Goal: Transaction & Acquisition: Purchase product/service

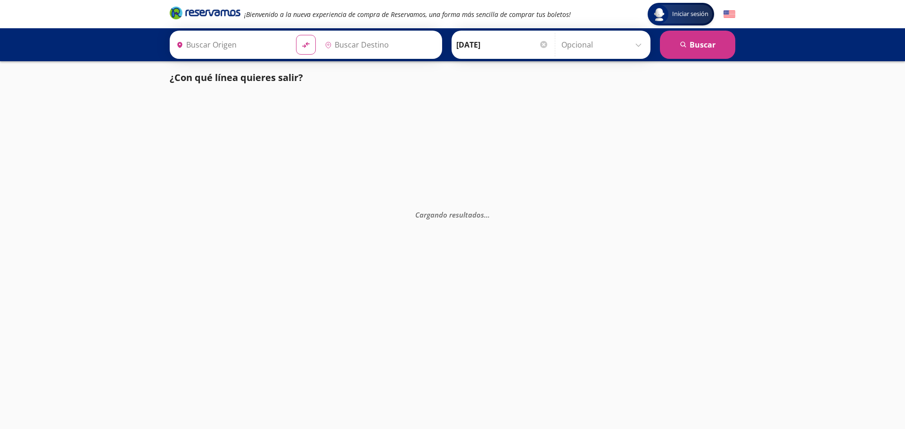
type input "[GEOGRAPHIC_DATA], [GEOGRAPHIC_DATA]"
type input "Central de Autobuses de [GEOGRAPHIC_DATA][PERSON_NAME], [GEOGRAPHIC_DATA]"
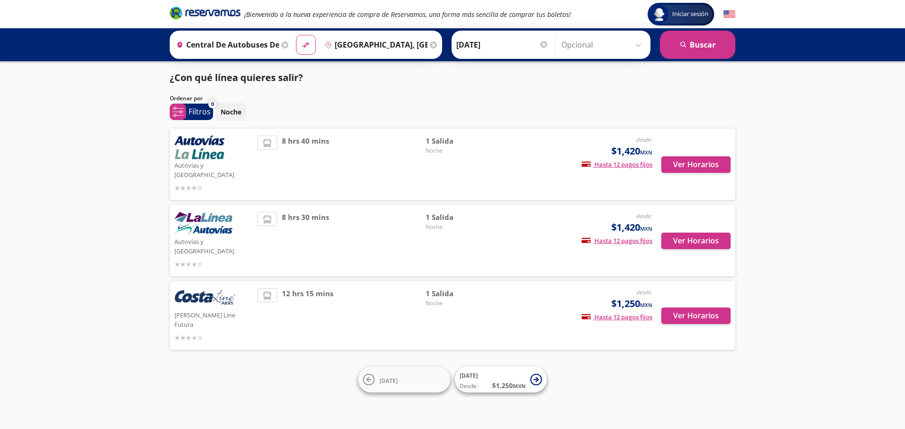
click at [64, 187] on div "Iniciar sesión Iniciar sesión ¡Bienvenido a la nueva experiencia de compra de R…" at bounding box center [452, 214] width 905 height 429
click at [705, 163] on button "Ver Horarios" at bounding box center [695, 165] width 69 height 16
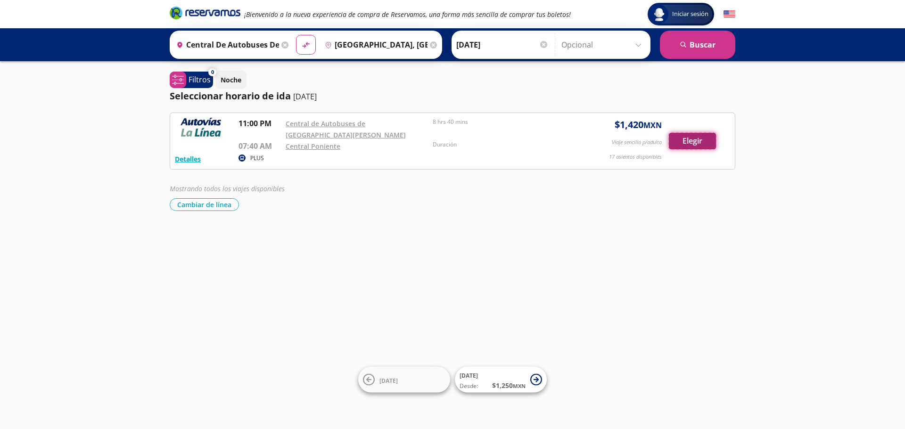
click at [681, 137] on button "Elegir" at bounding box center [692, 141] width 47 height 16
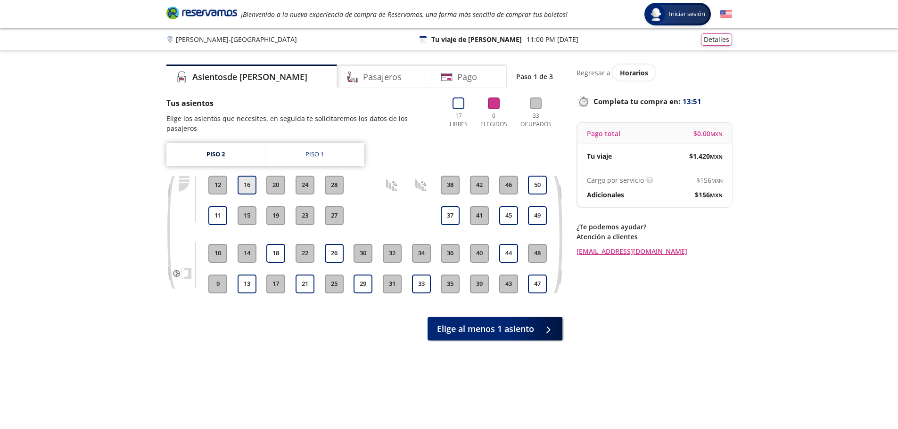
click at [247, 176] on button "16" at bounding box center [247, 185] width 19 height 19
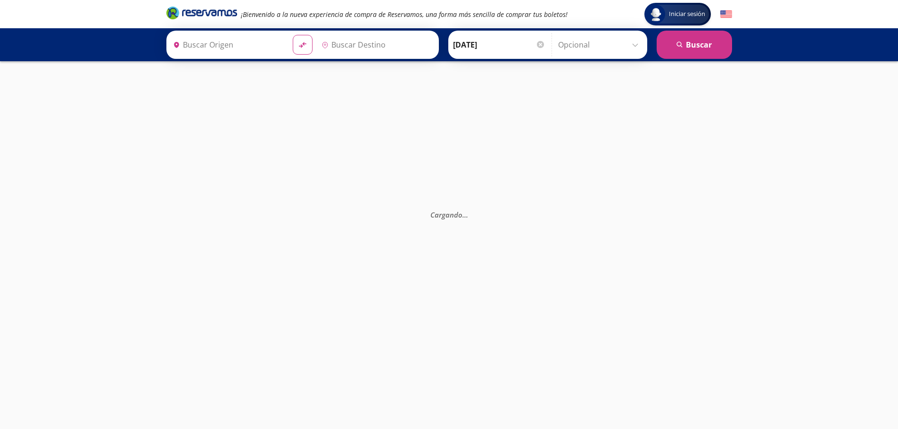
type input "[GEOGRAPHIC_DATA], [GEOGRAPHIC_DATA]"
type input "Central de Autobuses de [GEOGRAPHIC_DATA][PERSON_NAME], [GEOGRAPHIC_DATA]"
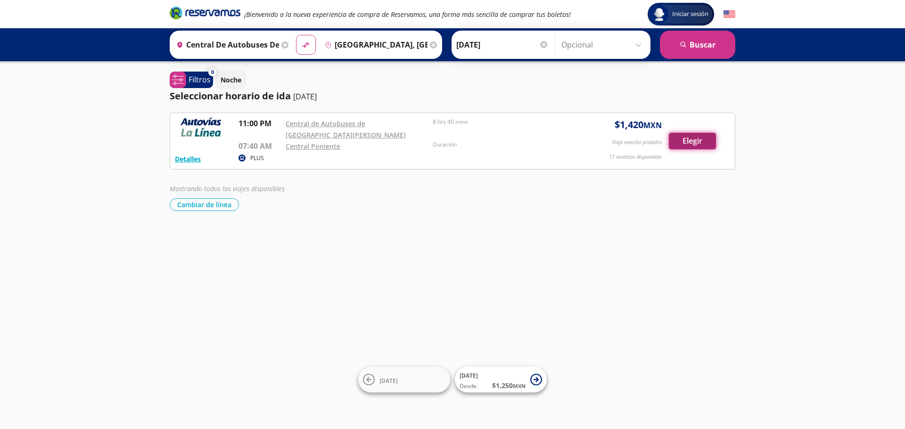
click at [696, 142] on button "Elegir" at bounding box center [692, 141] width 47 height 16
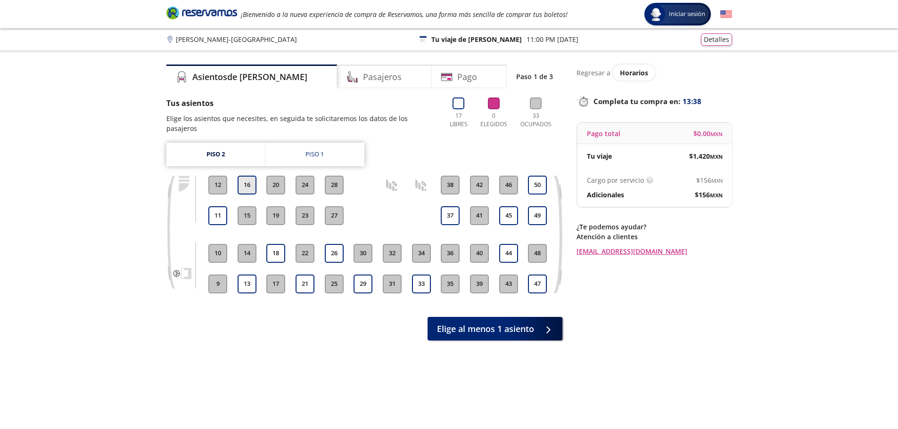
click at [241, 176] on button "16" at bounding box center [247, 185] width 19 height 19
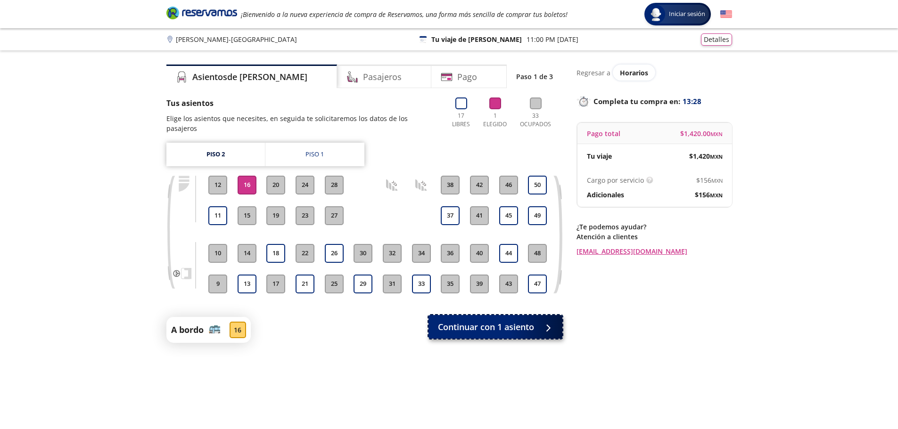
click at [484, 322] on span "Continuar con 1 asiento" at bounding box center [486, 327] width 96 height 13
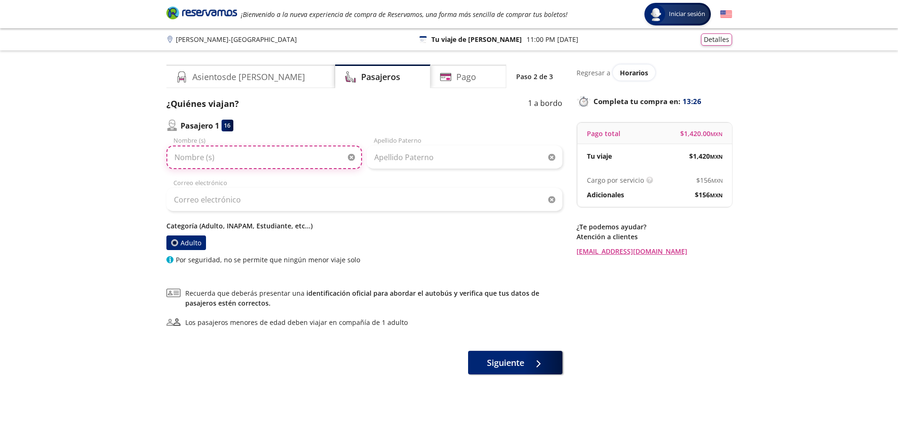
click at [224, 156] on input "Nombre (s)" at bounding box center [264, 158] width 196 height 24
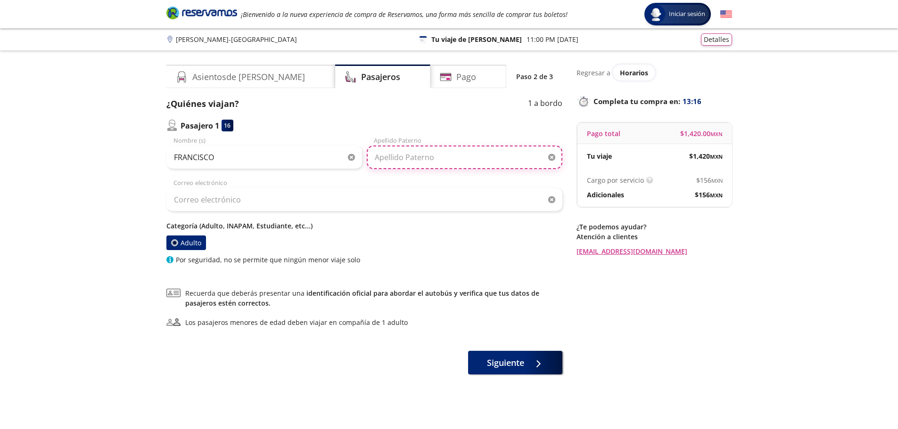
click at [387, 158] on input "Apellido Paterno" at bounding box center [465, 158] width 196 height 24
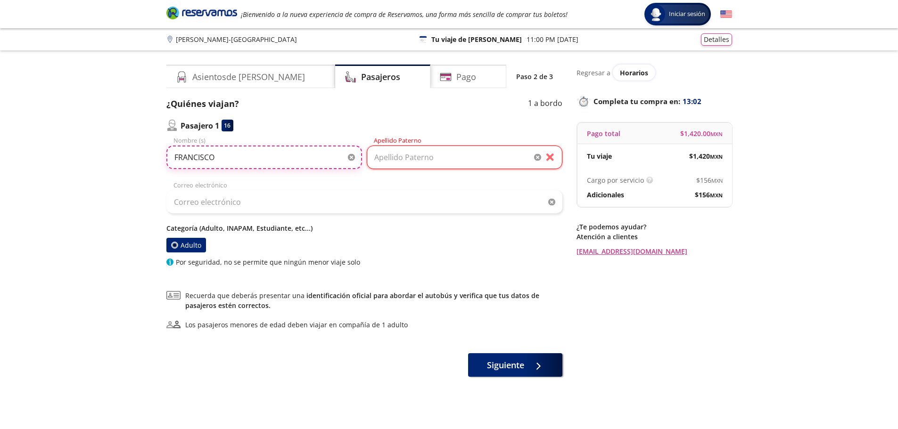
click at [285, 162] on input "FRANCISCO" at bounding box center [264, 158] width 196 height 24
type input "[PERSON_NAME]"
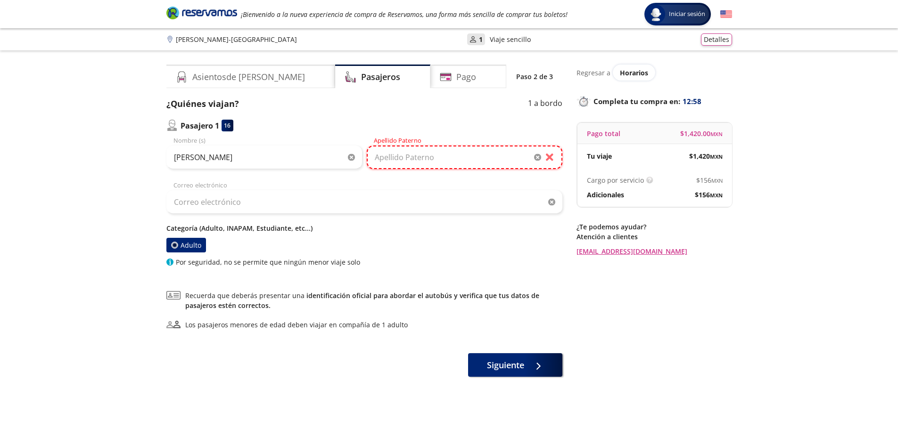
click at [450, 165] on input "Apellido Paterno" at bounding box center [465, 158] width 196 height 24
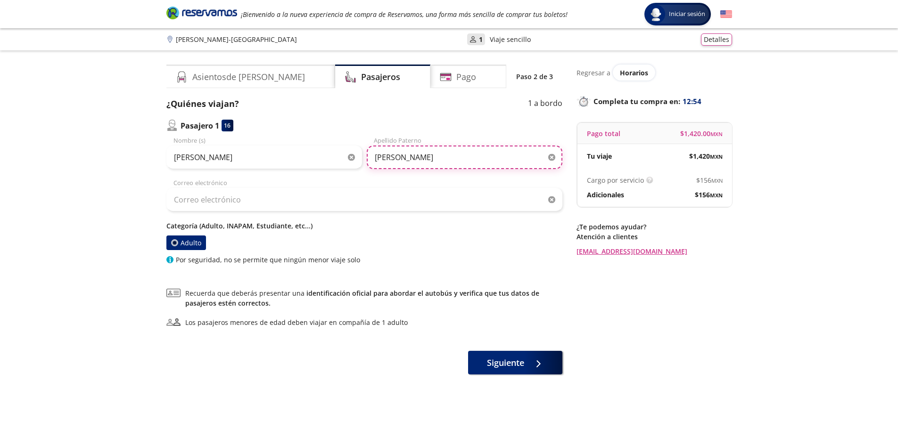
type input "[PERSON_NAME]"
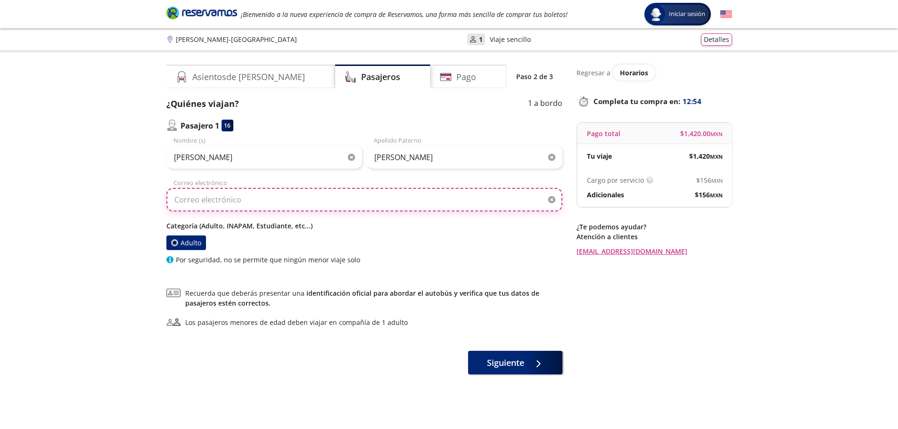
click at [253, 206] on input "Correo electrónico" at bounding box center [364, 200] width 396 height 24
type input "[EMAIL_ADDRESS][DOMAIN_NAME]"
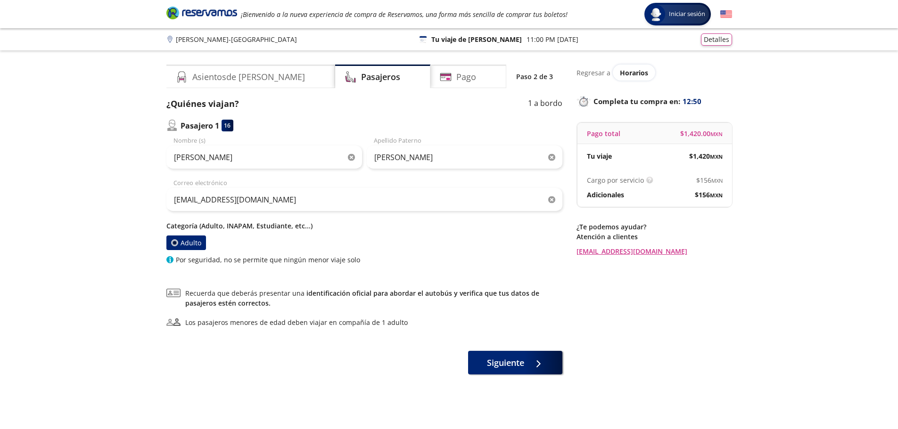
click at [192, 245] on label "Adulto" at bounding box center [186, 243] width 40 height 15
click at [177, 245] on input "Adulto" at bounding box center [174, 243] width 6 height 6
click at [511, 366] on span "Siguiente" at bounding box center [505, 361] width 37 height 13
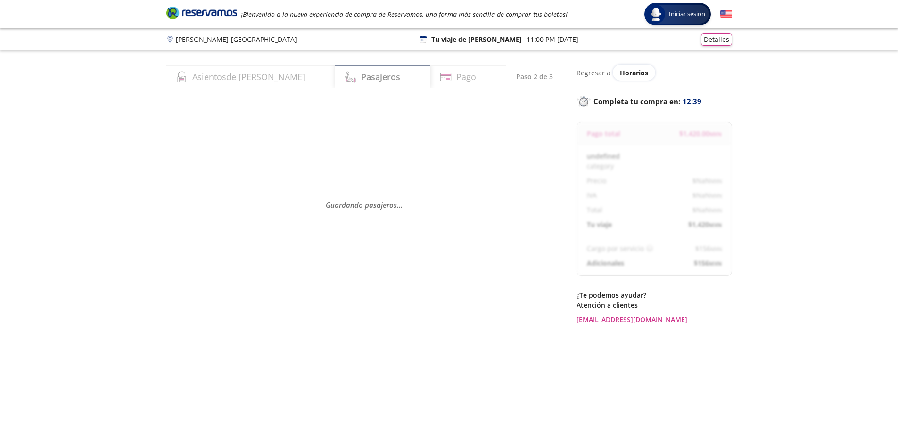
select select "MX"
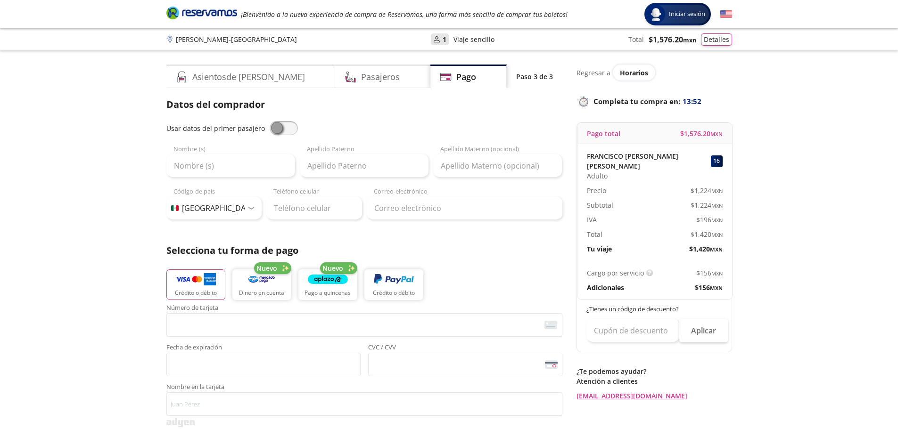
click at [284, 131] on span at bounding box center [284, 128] width 28 height 14
click at [270, 121] on input "checkbox" at bounding box center [270, 121] width 0 height 0
type input "[PERSON_NAME]"
type input "[EMAIL_ADDRESS][DOMAIN_NAME]"
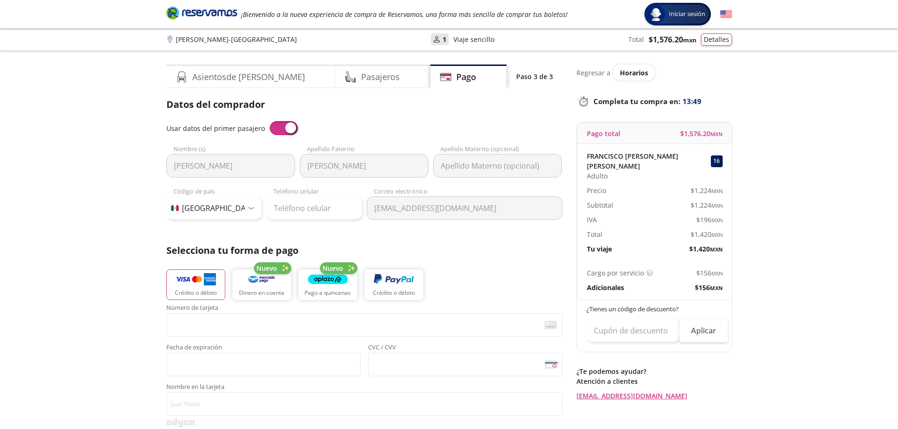
click at [276, 134] on span at bounding box center [284, 128] width 28 height 14
click at [270, 121] on input "checkbox" at bounding box center [270, 121] width 0 height 0
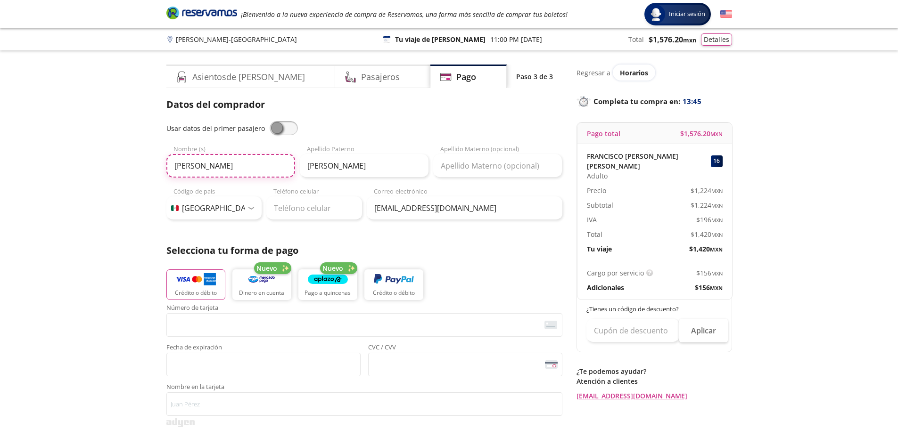
drag, startPoint x: 255, startPoint y: 165, endPoint x: 162, endPoint y: 153, distance: 94.0
click at [162, 153] on div "Asientos de [PERSON_NAME] Pago Paso 3 de 3 Servicios adicionales ¿Tienes un cód…" at bounding box center [449, 392] width 575 height 655
type input "[PERSON_NAME] [PERSON_NAME]"
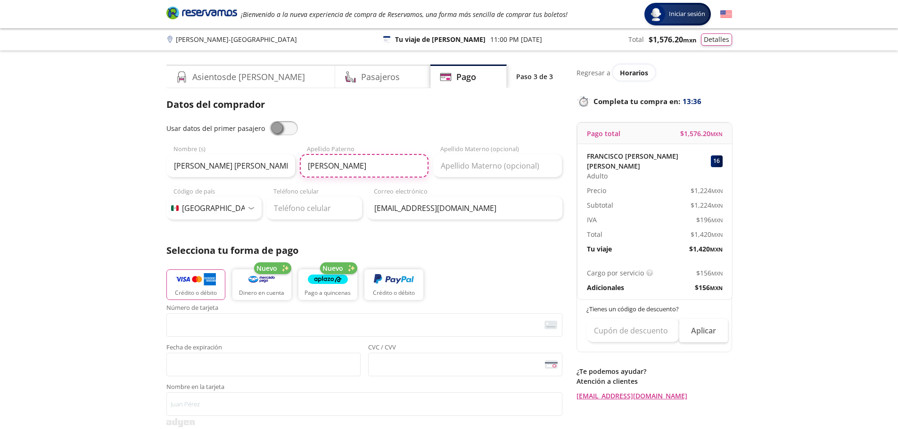
type input "[PERSON_NAME]"
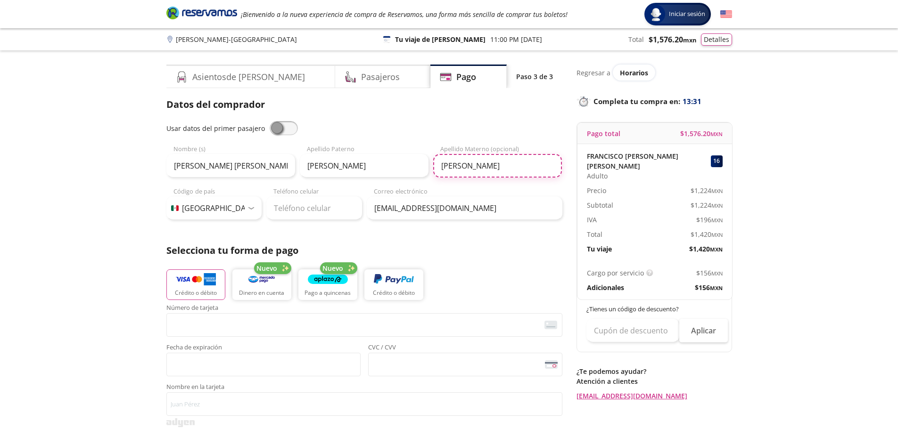
type input "[PERSON_NAME]"
click at [294, 209] on input "Teléfono celular" at bounding box center [314, 209] width 96 height 24
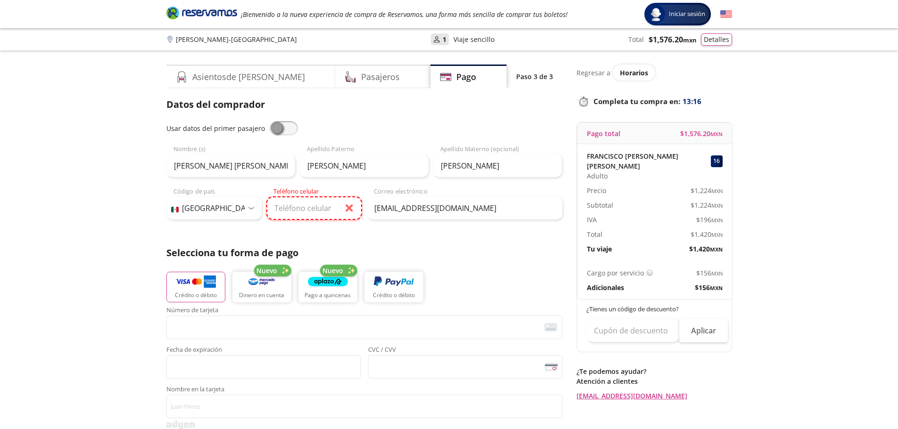
paste input "753 115 7199"
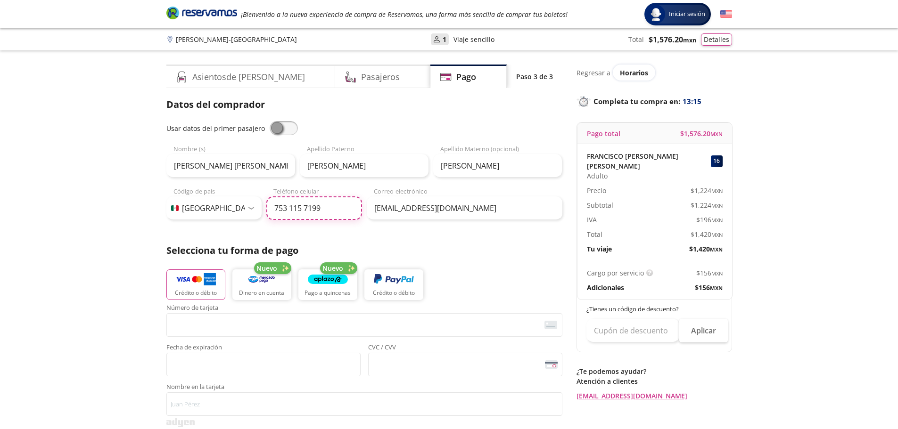
click at [304, 207] on input "753 115 7199" at bounding box center [314, 209] width 96 height 24
type input "753 115 7199"
click at [406, 203] on input "[EMAIL_ADDRESS][DOMAIN_NAME]" at bounding box center [465, 209] width 196 height 24
click at [134, 210] on div "Group 9 Created with Sketch. Pago [PERSON_NAME] - [GEOGRAPHIC_DATA] Iniciar ses…" at bounding box center [449, 390] width 898 height 781
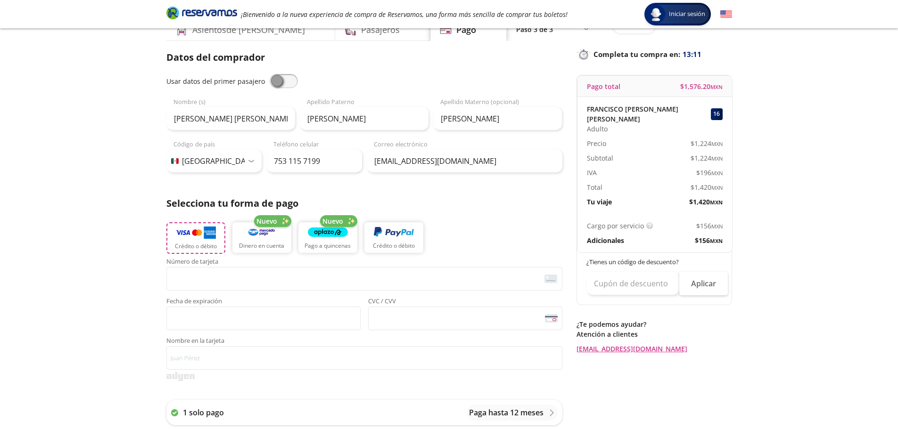
click at [191, 239] on img "button" at bounding box center [196, 233] width 40 height 14
click at [140, 322] on div "Group 9 Created with Sketch. Pago [PERSON_NAME] - [GEOGRAPHIC_DATA] Iniciar ses…" at bounding box center [449, 343] width 898 height 781
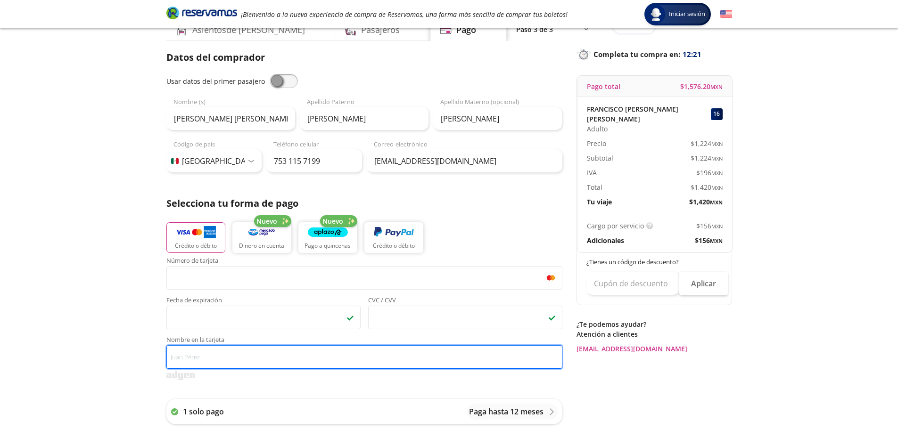
click at [202, 357] on input "Nombre en la tarjeta" at bounding box center [364, 358] width 396 height 24
type input "J"
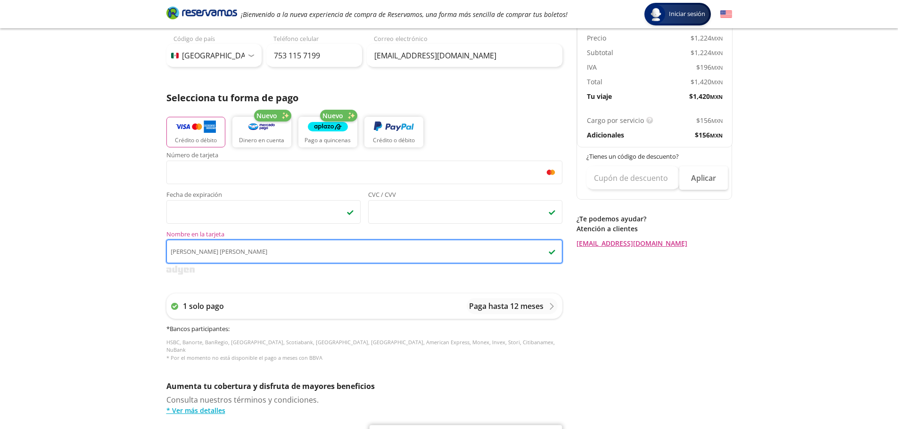
scroll to position [203, 0]
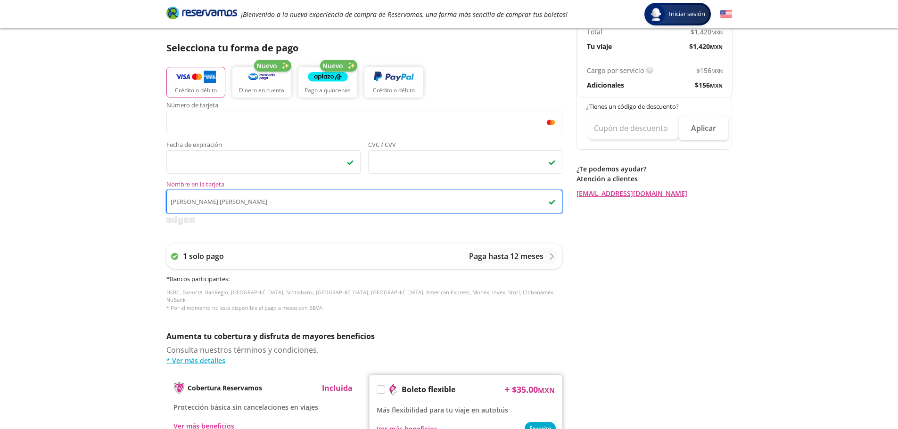
type input "[PERSON_NAME] [PERSON_NAME]"
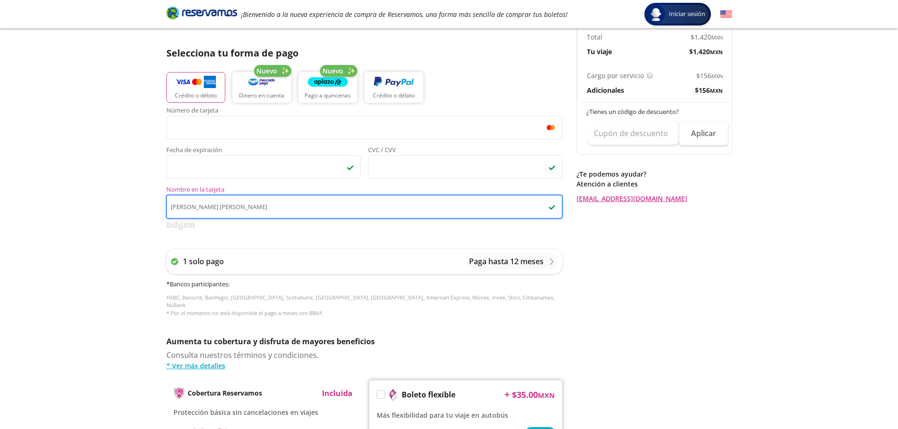
scroll to position [297, 0]
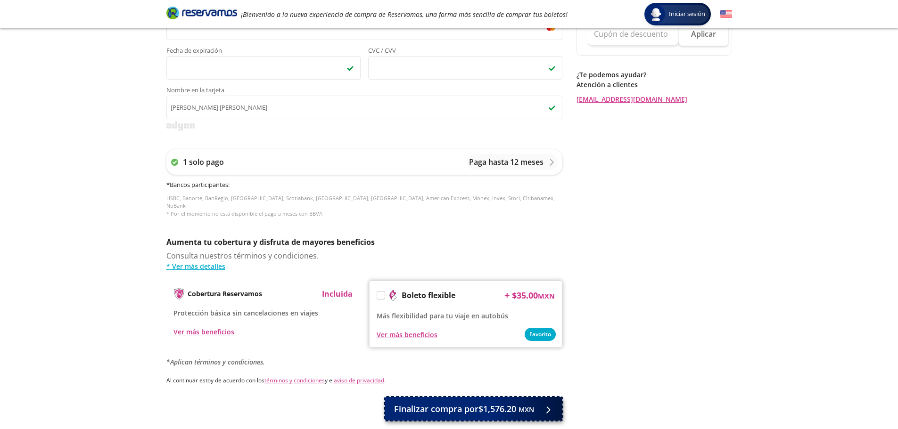
click at [456, 406] on span "Finalizar compra por $1,576.20 MXN" at bounding box center [464, 409] width 140 height 13
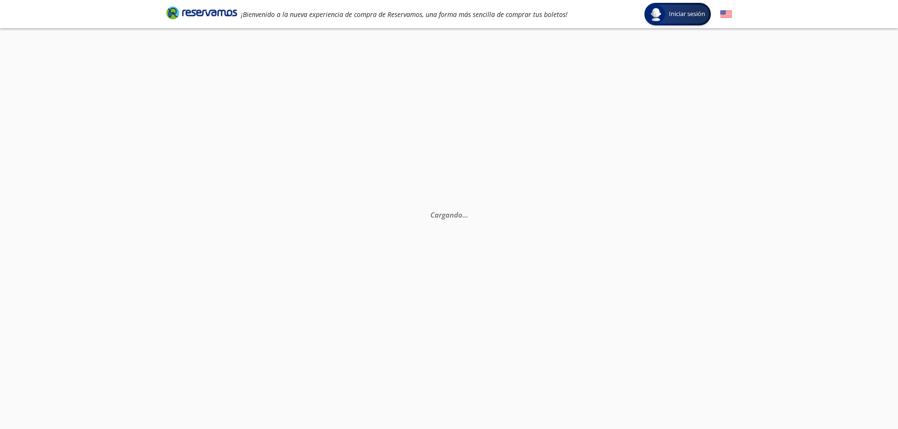
select select "MX"
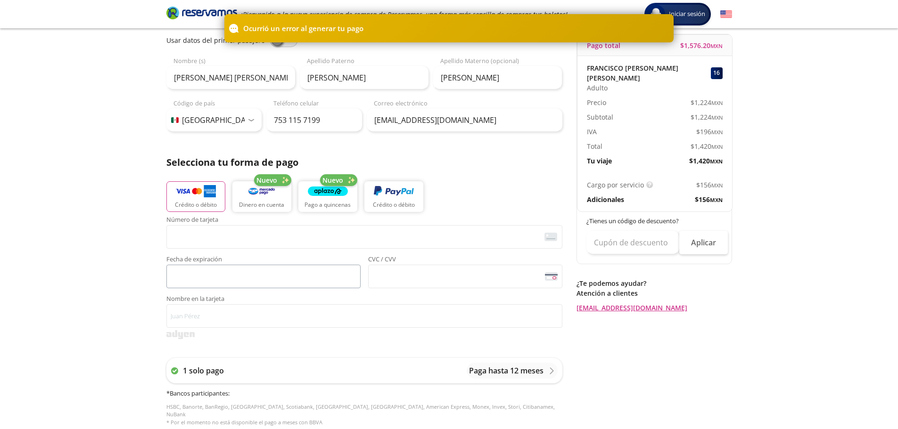
scroll to position [94, 0]
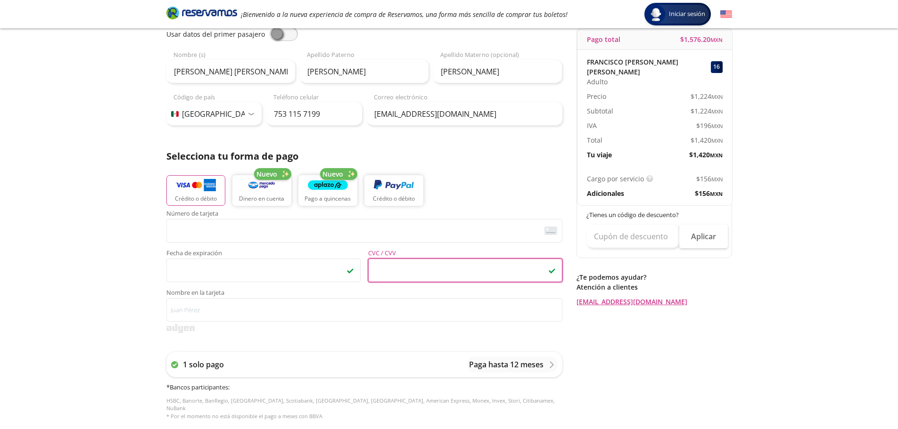
click at [120, 248] on div "Group 9 Created with Sketch. Pago [PERSON_NAME] - [GEOGRAPHIC_DATA] Iniciar ses…" at bounding box center [449, 322] width 898 height 833
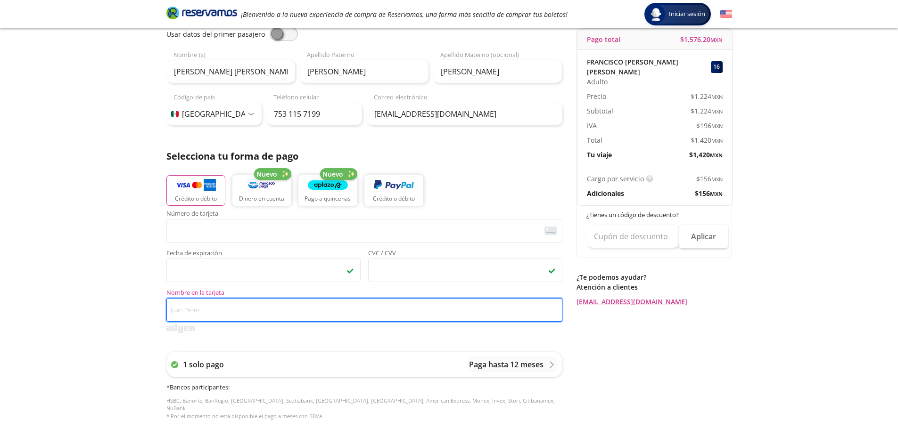
click at [211, 314] on input "Nombre en la tarjeta" at bounding box center [364, 310] width 396 height 24
type input "j"
type input "[PERSON_NAME] [PERSON_NAME]"
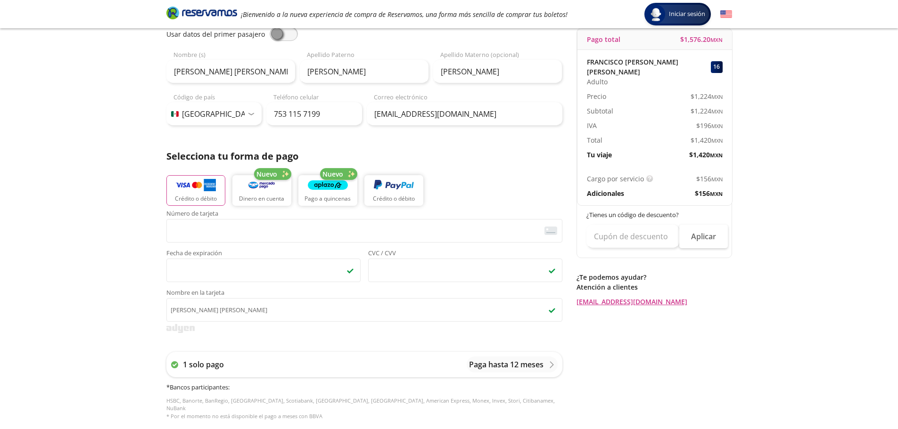
click at [112, 329] on div "Group 9 Created with Sketch. Pago [PERSON_NAME] - [GEOGRAPHIC_DATA] Iniciar ses…" at bounding box center [449, 322] width 898 height 833
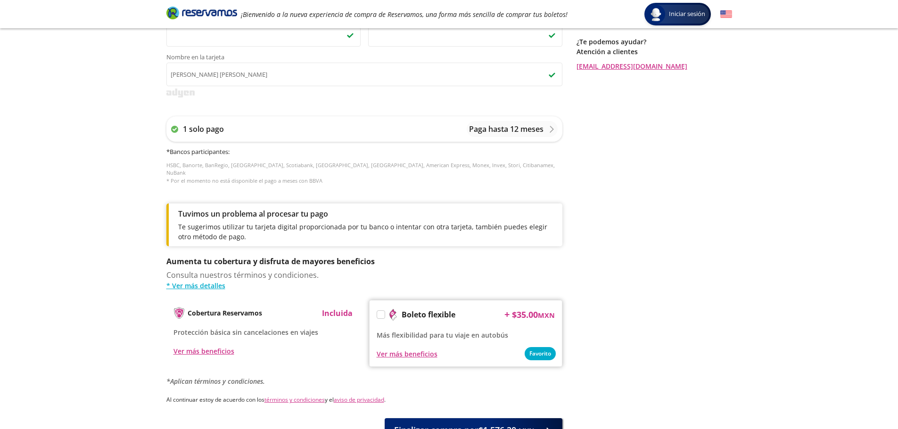
scroll to position [377, 0]
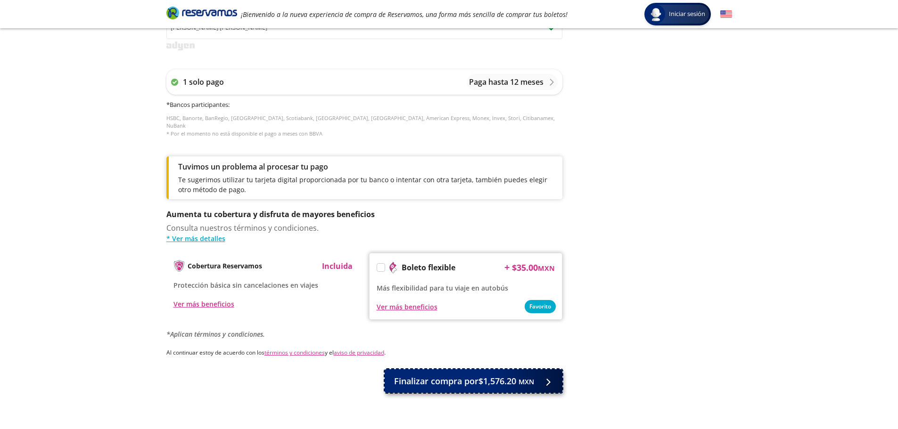
click at [447, 375] on span "Finalizar compra por $1,576.20 MXN" at bounding box center [464, 381] width 140 height 13
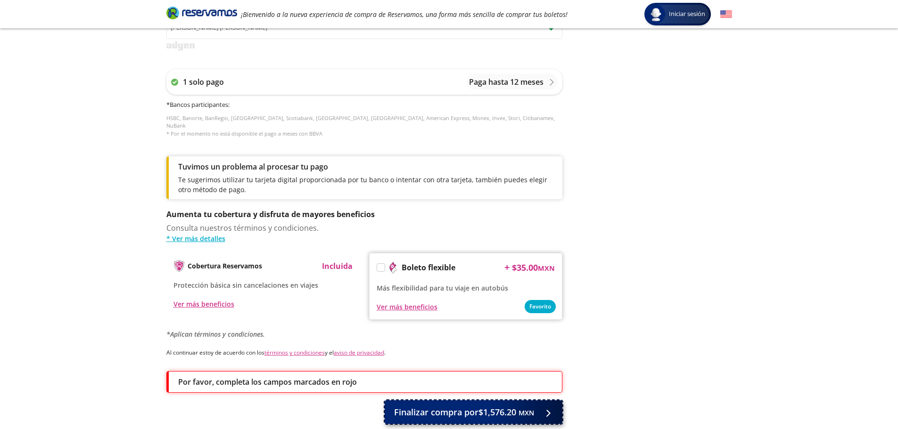
click at [434, 408] on span "Finalizar compra por $1,576.20 MXN" at bounding box center [464, 412] width 140 height 13
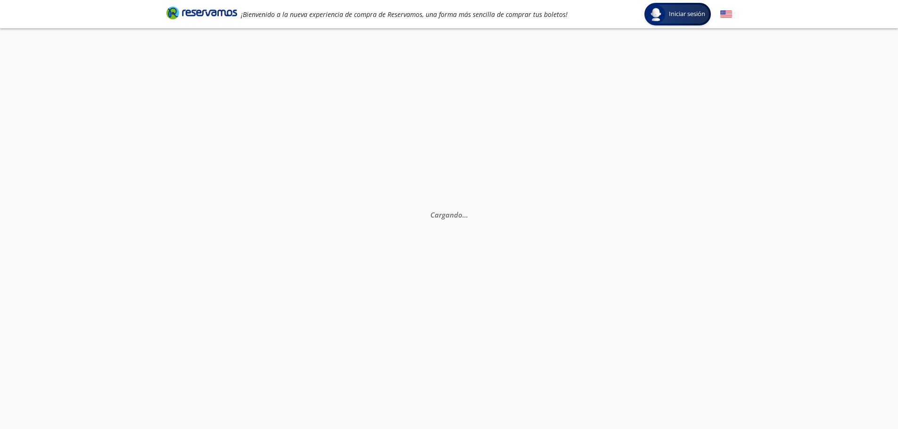
scroll to position [0, 0]
select select "MX"
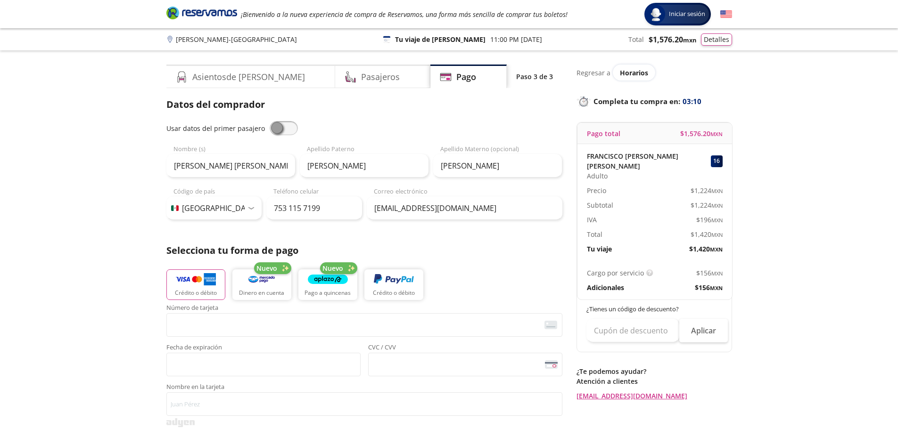
click at [87, 213] on div "Group 9 Created with Sketch. Pago [PERSON_NAME] - [GEOGRAPHIC_DATA] Iniciar ses…" at bounding box center [449, 416] width 898 height 833
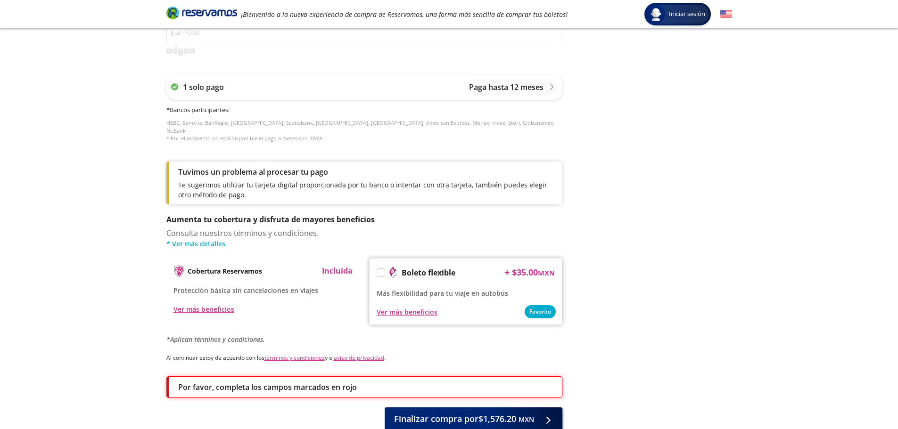
scroll to position [297, 0]
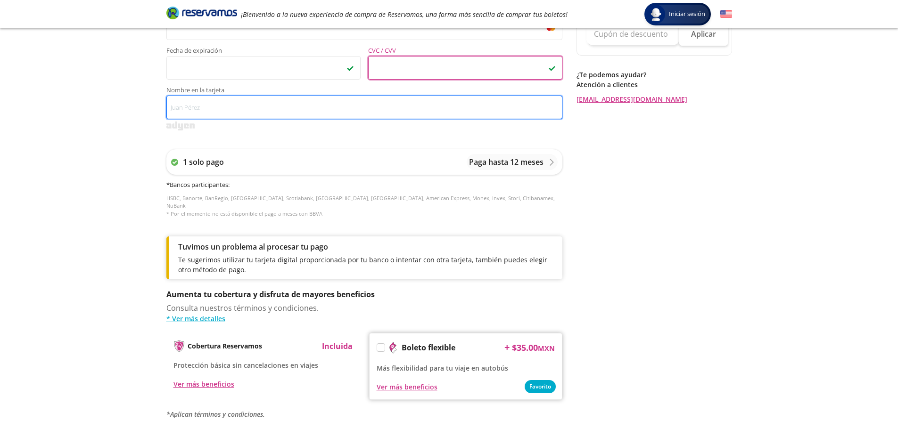
click at [227, 107] on input "Nombre en la tarjeta" at bounding box center [364, 108] width 396 height 24
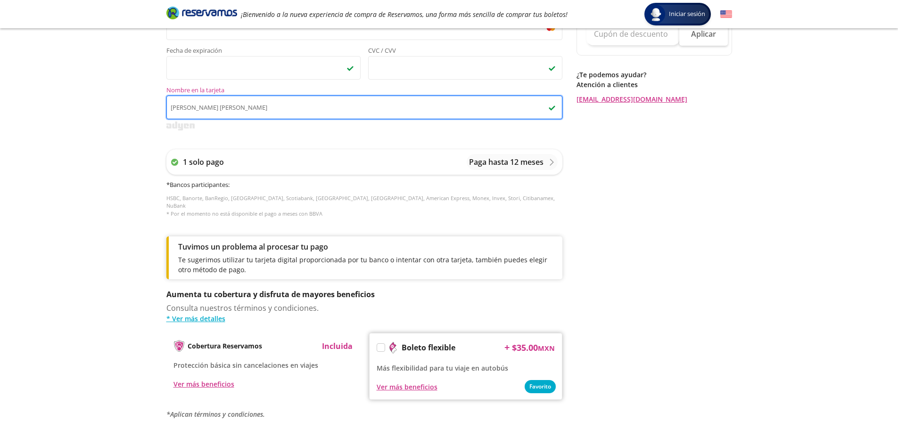
type input "[PERSON_NAME] [PERSON_NAME]"
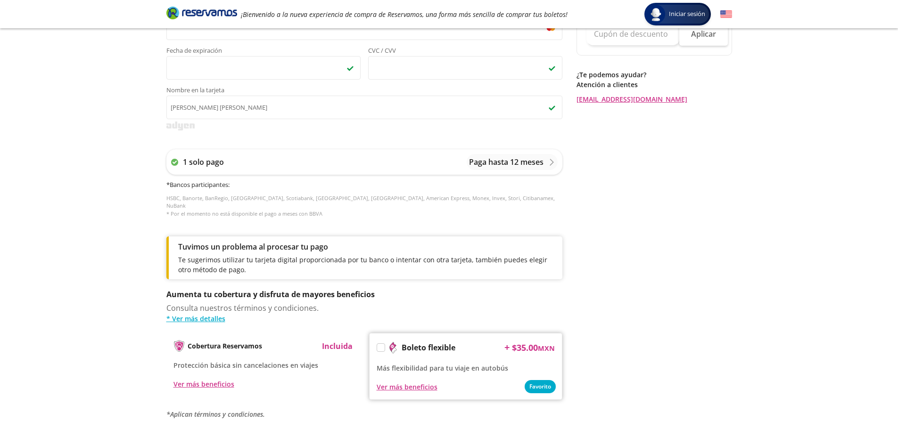
click at [137, 150] on div "Group 9 Created with Sketch. Pago [PERSON_NAME] - [GEOGRAPHIC_DATA] Iniciar ses…" at bounding box center [449, 135] width 898 height 865
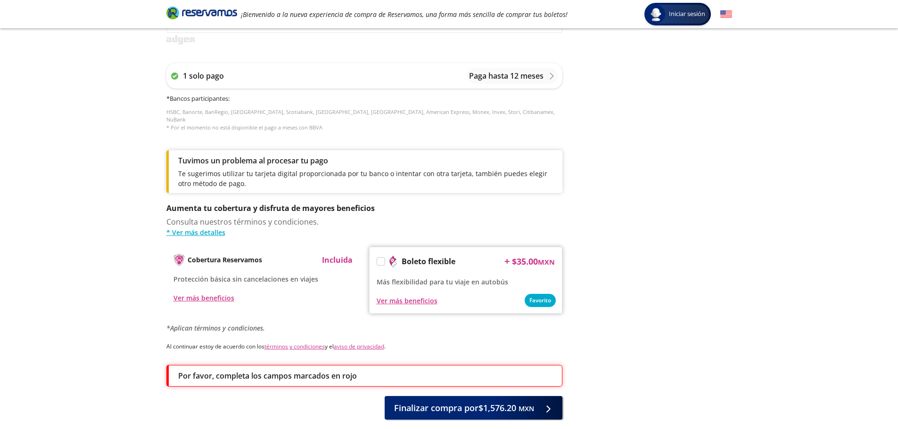
scroll to position [428, 0]
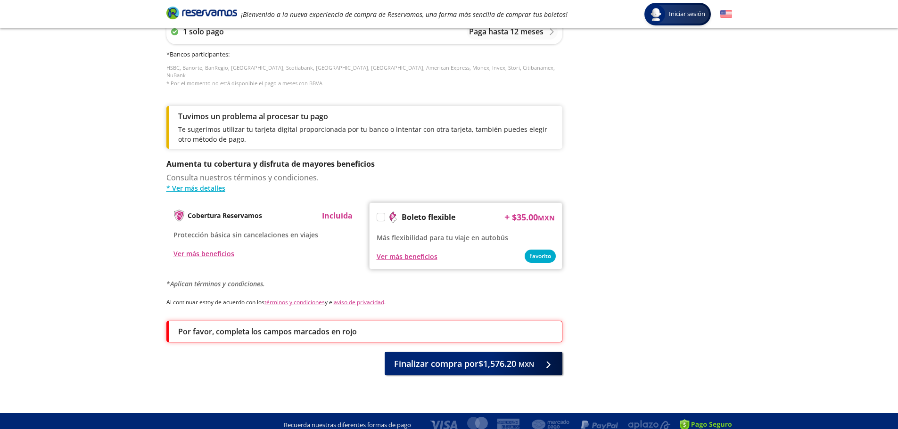
click at [300, 327] on p "Por favor, completa los campos marcados en rojo" at bounding box center [267, 331] width 179 height 11
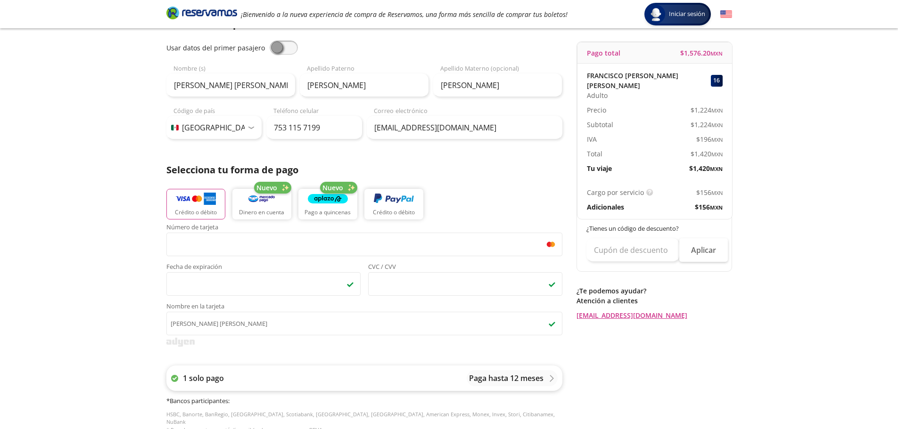
scroll to position [98, 0]
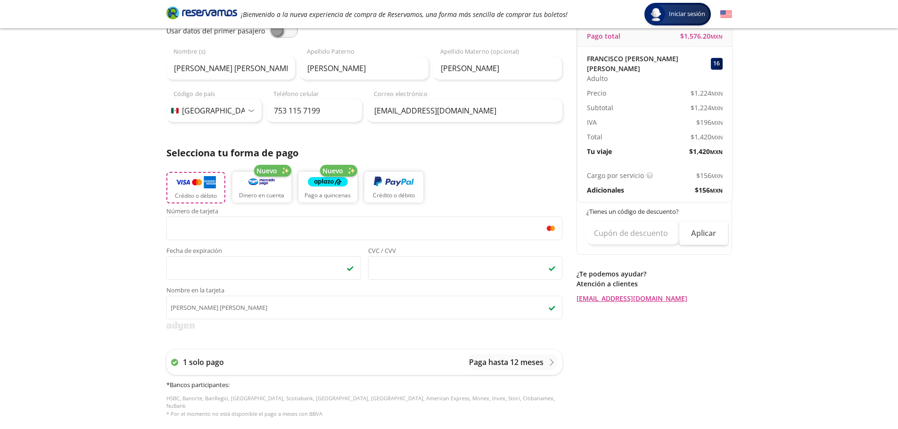
click at [191, 187] on img "button" at bounding box center [196, 182] width 40 height 14
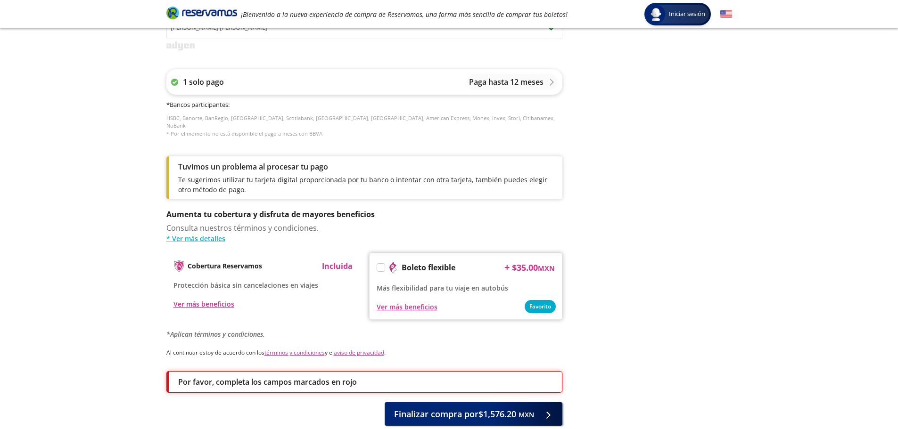
scroll to position [376, 0]
click at [212, 83] on p "1 solo pago" at bounding box center [203, 82] width 41 height 11
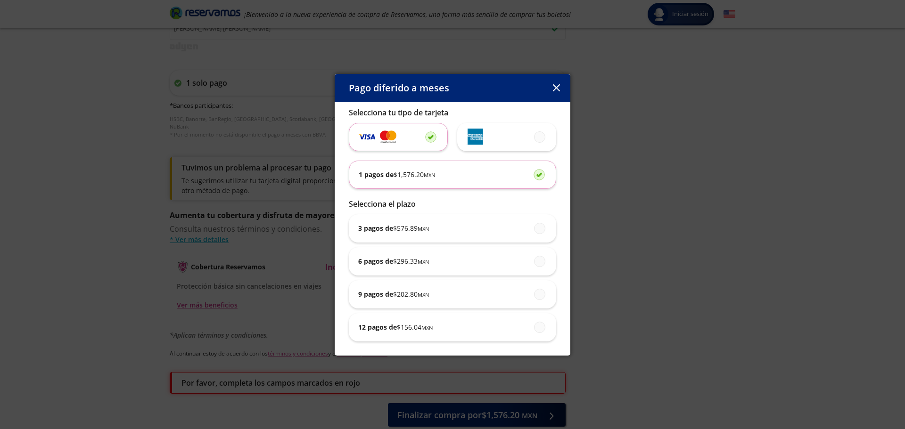
click at [433, 173] on small "MXN" at bounding box center [429, 175] width 11 height 7
click at [534, 173] on input "1 pagos de $ 1,576.20 MXN" at bounding box center [537, 175] width 6 height 6
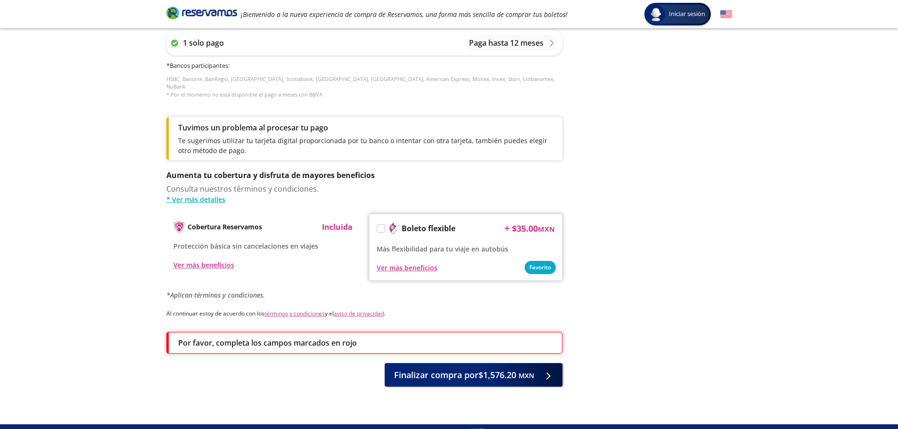
scroll to position [333, 0]
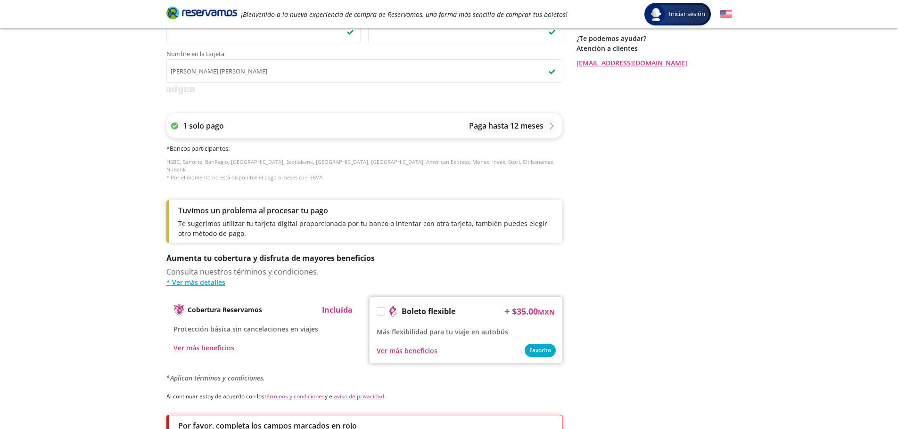
click at [209, 133] on div "1 solo pago Paga hasta 12 meses" at bounding box center [364, 125] width 396 height 25
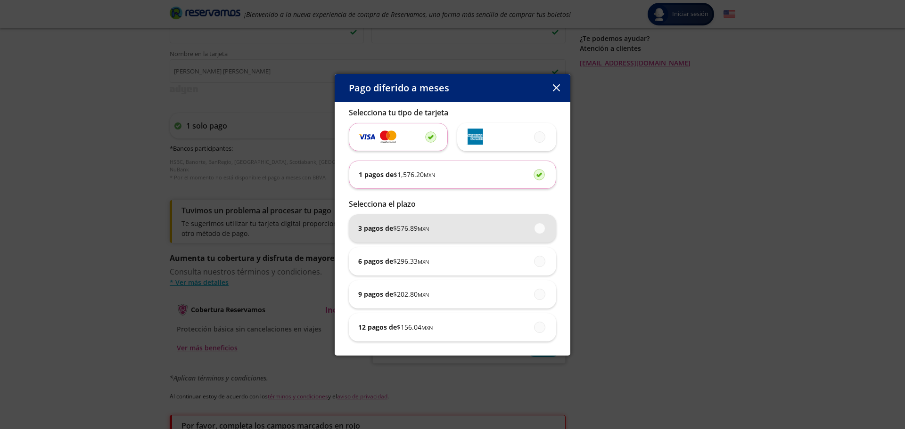
click at [408, 227] on span "$ 576.89 MXN" at bounding box center [411, 228] width 36 height 10
click at [534, 227] on input "3 pagos de $ 576.89 MXN" at bounding box center [537, 228] width 6 height 6
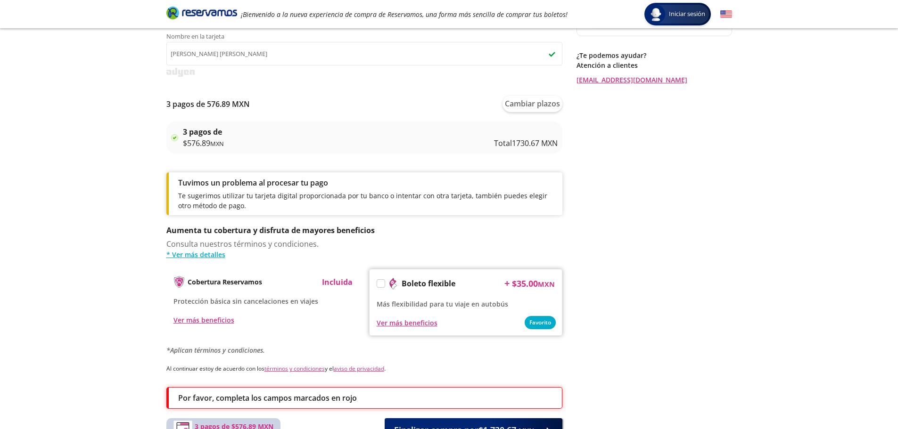
scroll to position [283, 0]
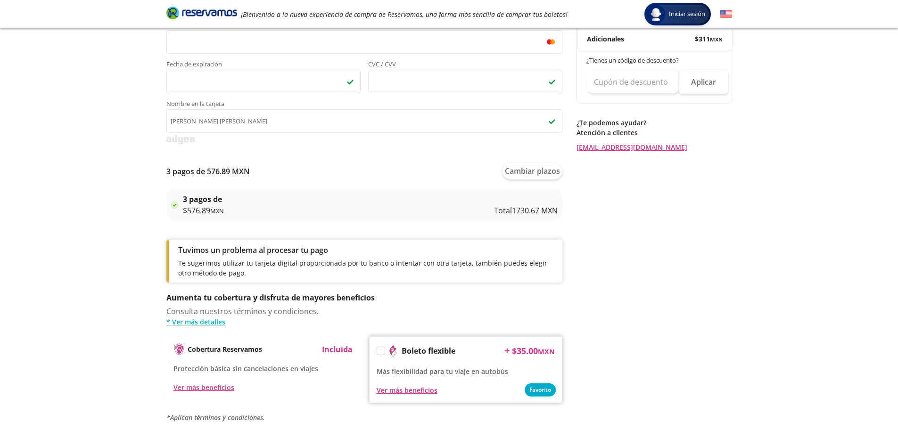
click at [222, 204] on p "3 pagos de" at bounding box center [203, 199] width 41 height 11
click at [179, 208] on div "3 pagos de $ 576.89 MXN Total 1730.67 MXN" at bounding box center [364, 205] width 387 height 23
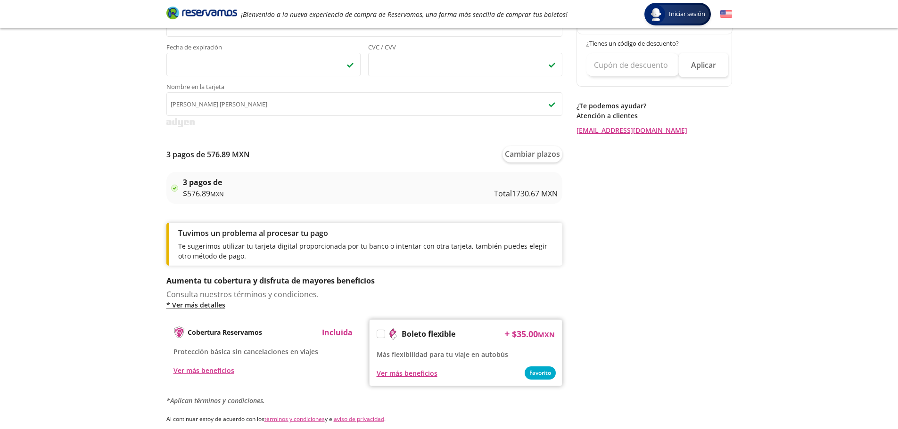
scroll to position [330, 0]
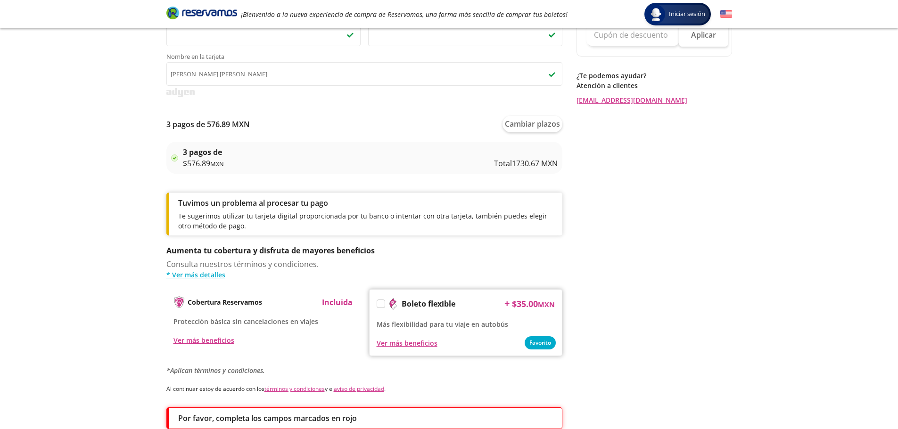
click at [173, 157] on img at bounding box center [174, 158] width 7 height 7
click at [517, 160] on p "Total 1730.67 MXN" at bounding box center [526, 163] width 64 height 11
click at [518, 124] on button "Cambiar plazos" at bounding box center [533, 124] width 60 height 16
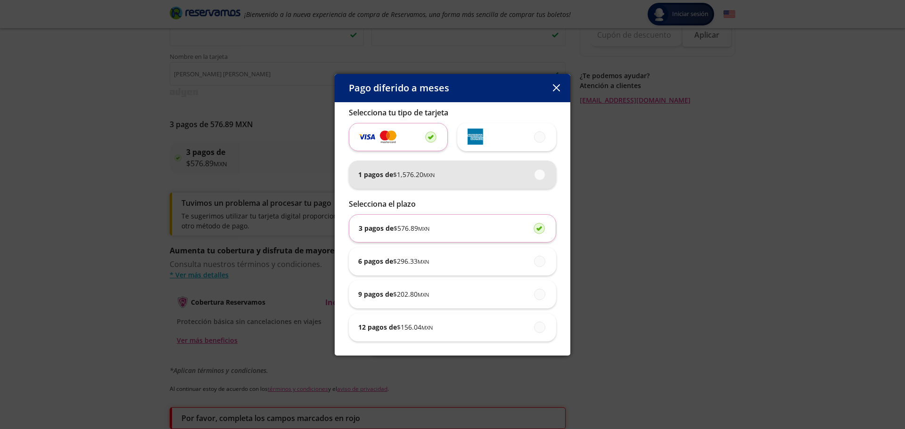
click at [407, 178] on span "$ 1,576.20 MXN" at bounding box center [413, 175] width 41 height 10
click at [534, 178] on input "1 pagos de $ 1,576.20 MXN" at bounding box center [537, 175] width 6 height 6
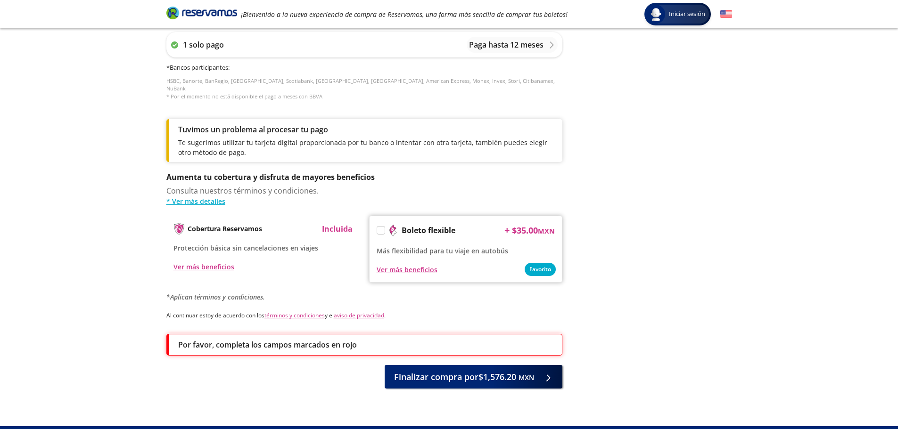
scroll to position [428, 0]
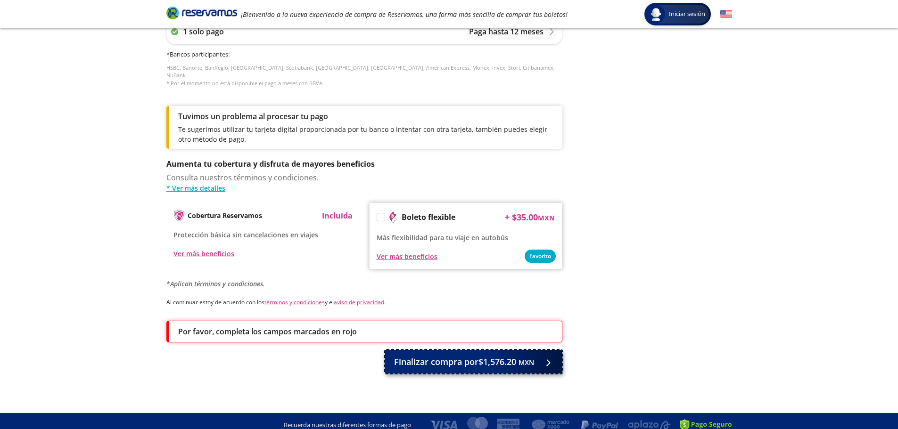
click at [445, 364] on button "Finalizar compra por $1,576.20 MXN" at bounding box center [474, 362] width 178 height 24
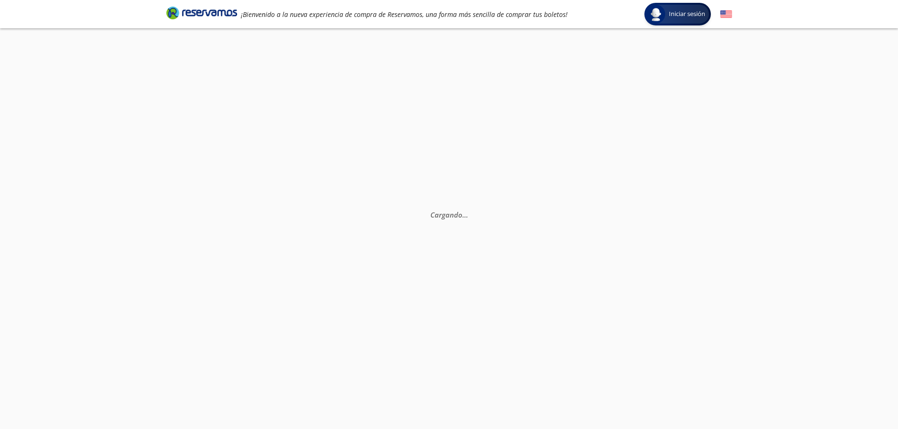
scroll to position [0, 0]
select select "MX"
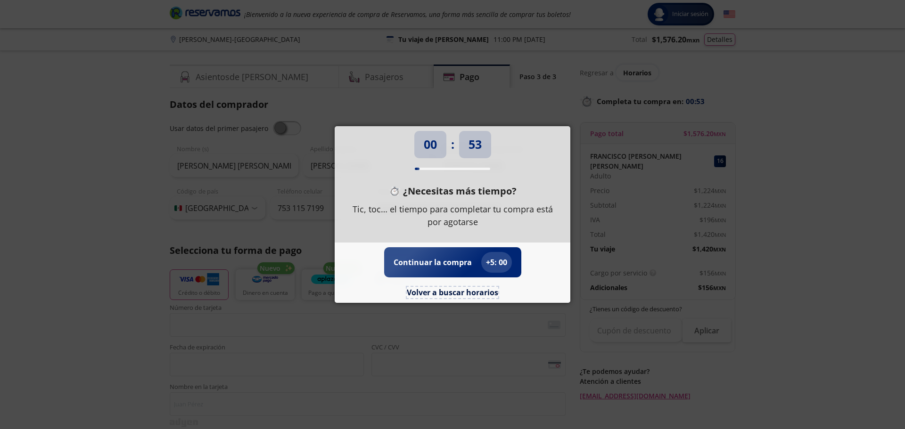
click at [432, 294] on button "Volver a buscar horarios" at bounding box center [452, 292] width 91 height 11
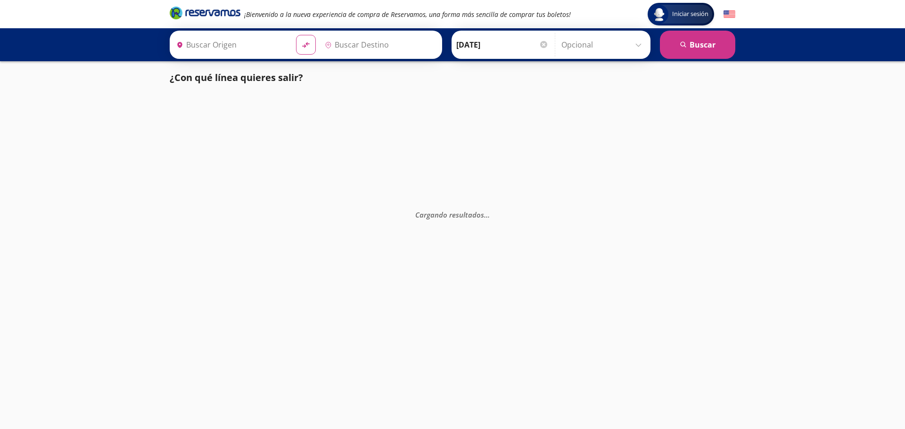
type input "[PERSON_NAME], [GEOGRAPHIC_DATA]"
type input "[GEOGRAPHIC_DATA], [GEOGRAPHIC_DATA]"
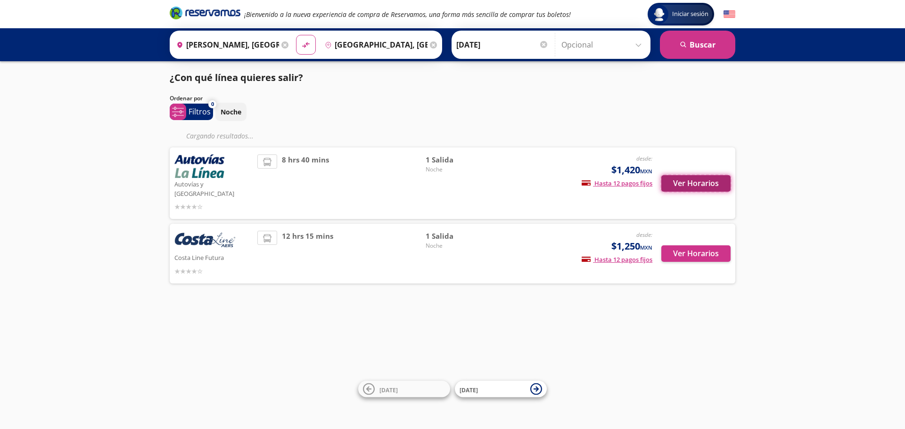
click at [679, 179] on button "Ver Horarios" at bounding box center [695, 183] width 69 height 16
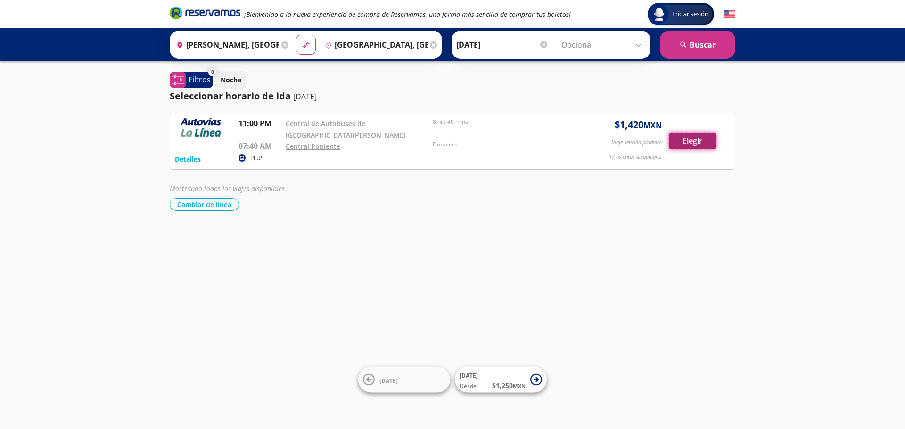
click at [693, 142] on button "Elegir" at bounding box center [692, 141] width 47 height 16
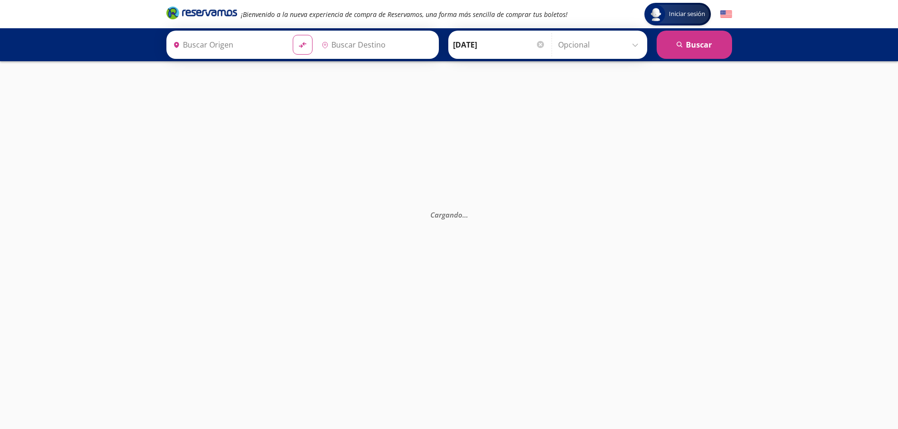
type input "[GEOGRAPHIC_DATA], [GEOGRAPHIC_DATA]"
type input "Central de Autobuses de [GEOGRAPHIC_DATA][PERSON_NAME], [GEOGRAPHIC_DATA]"
